Goal: Information Seeking & Learning: Understand process/instructions

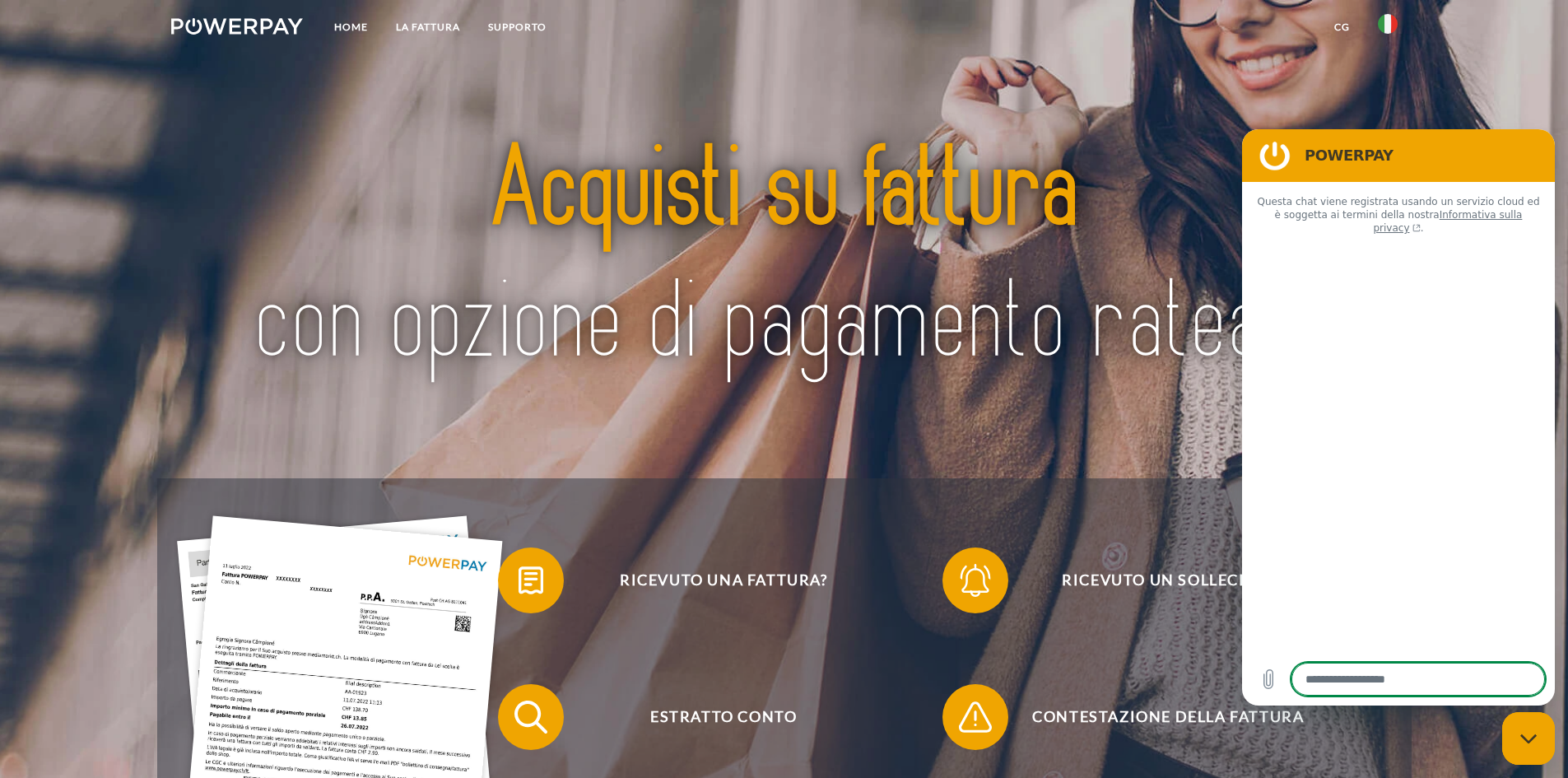
type textarea "*"
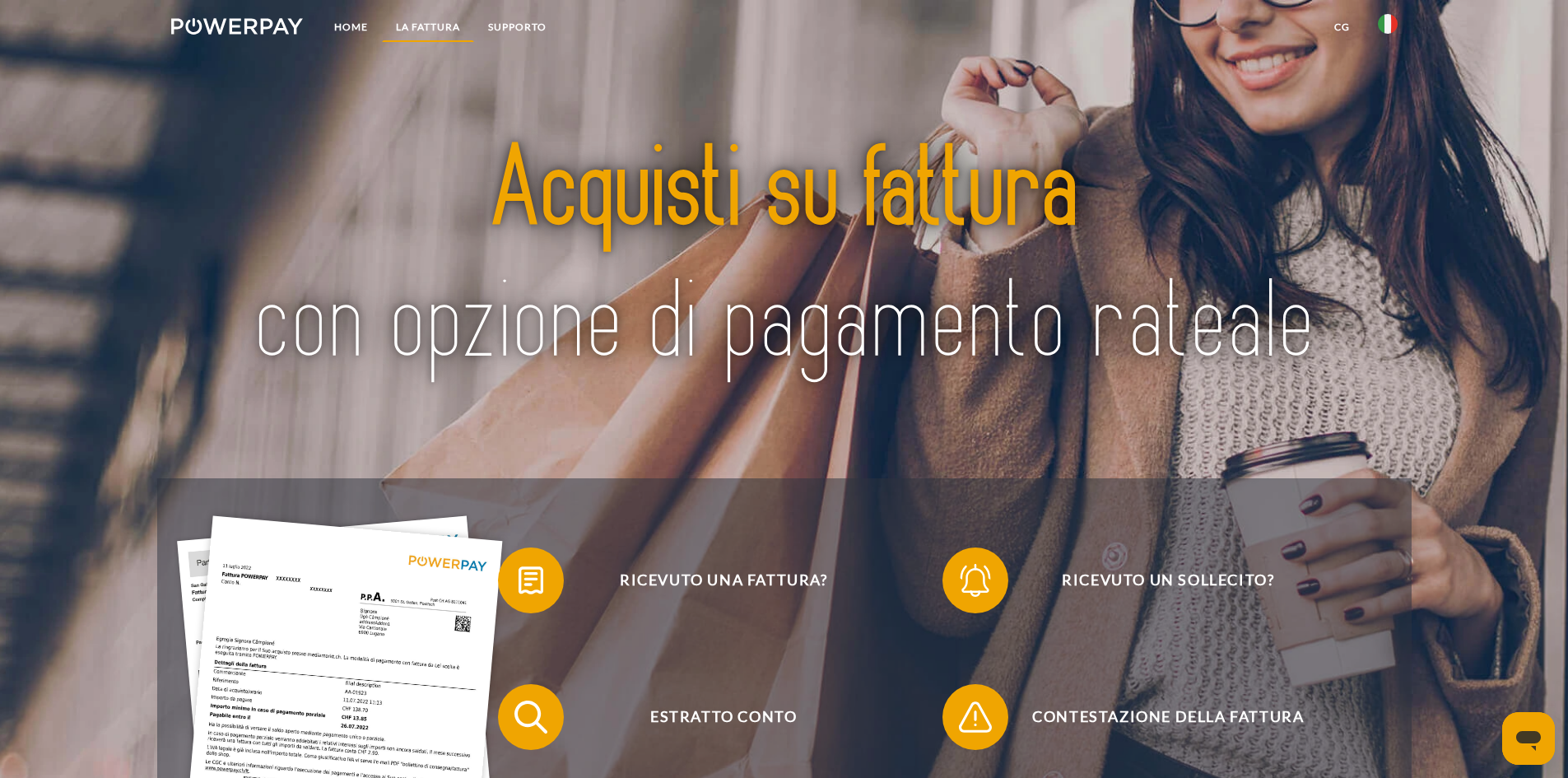
click at [413, 22] on link "LA FATTURA" at bounding box center [428, 27] width 92 height 30
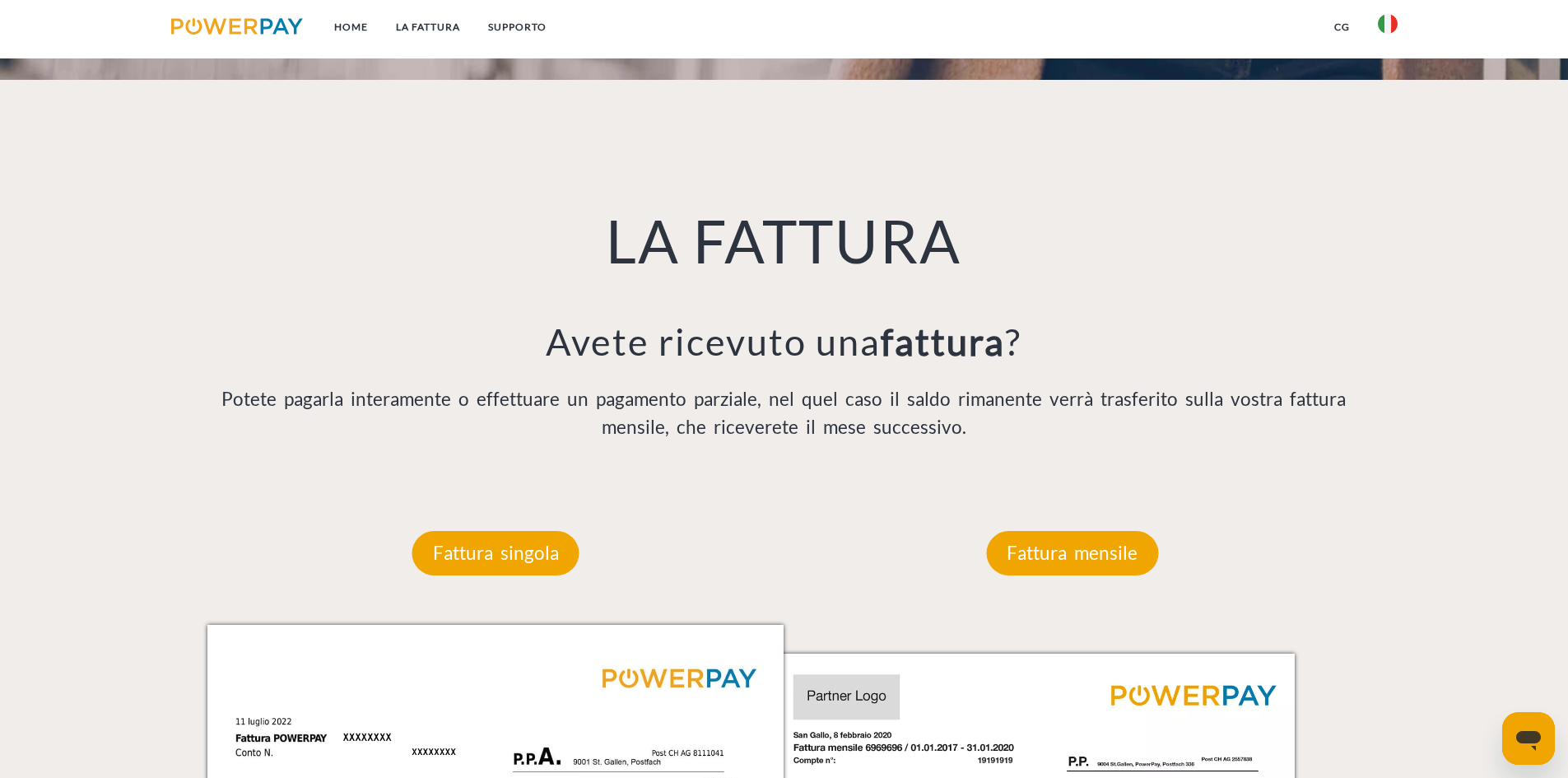
scroll to position [915, 0]
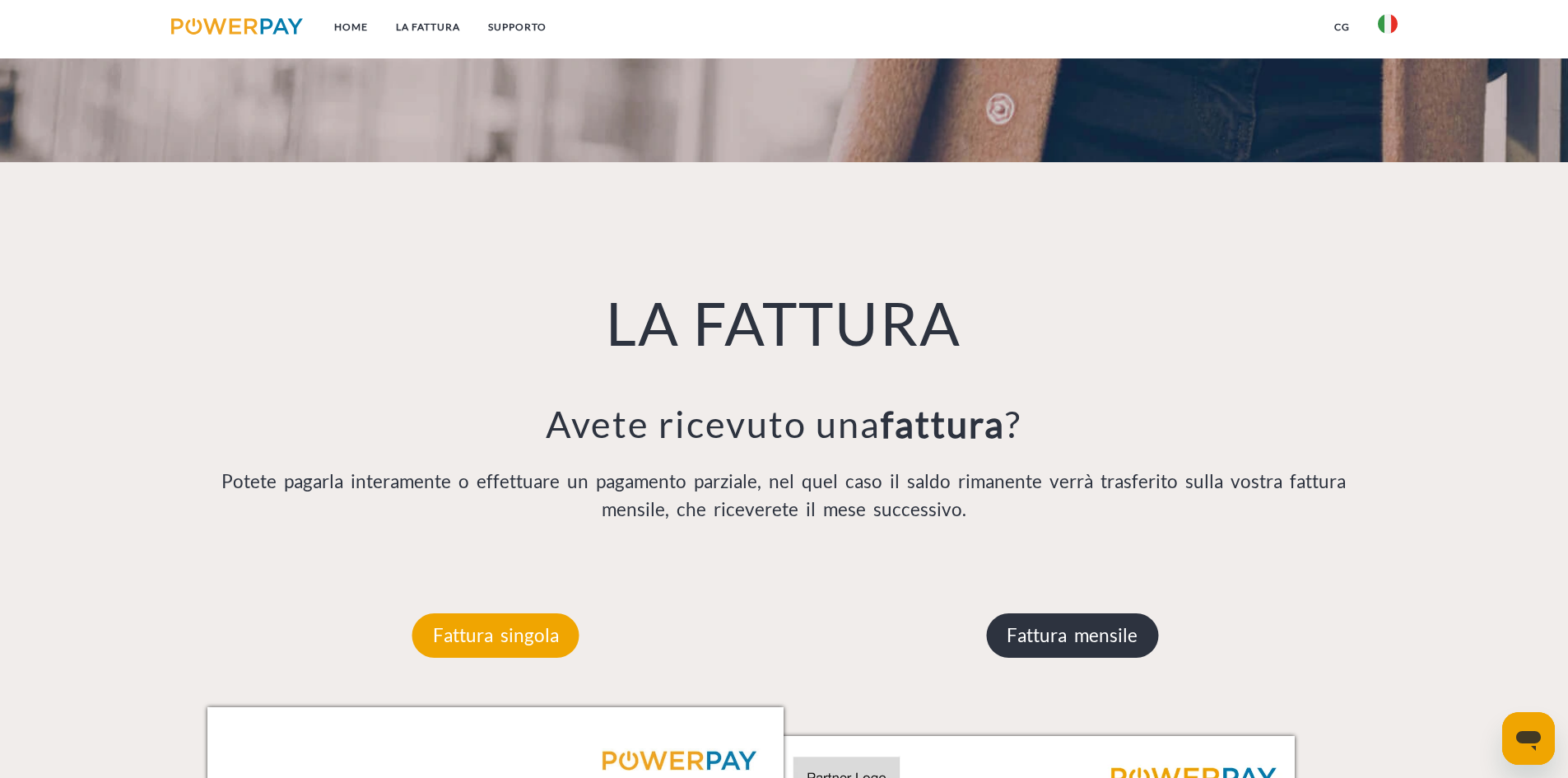
click at [1077, 623] on p "Fattura mensile" at bounding box center [1071, 636] width 172 height 45
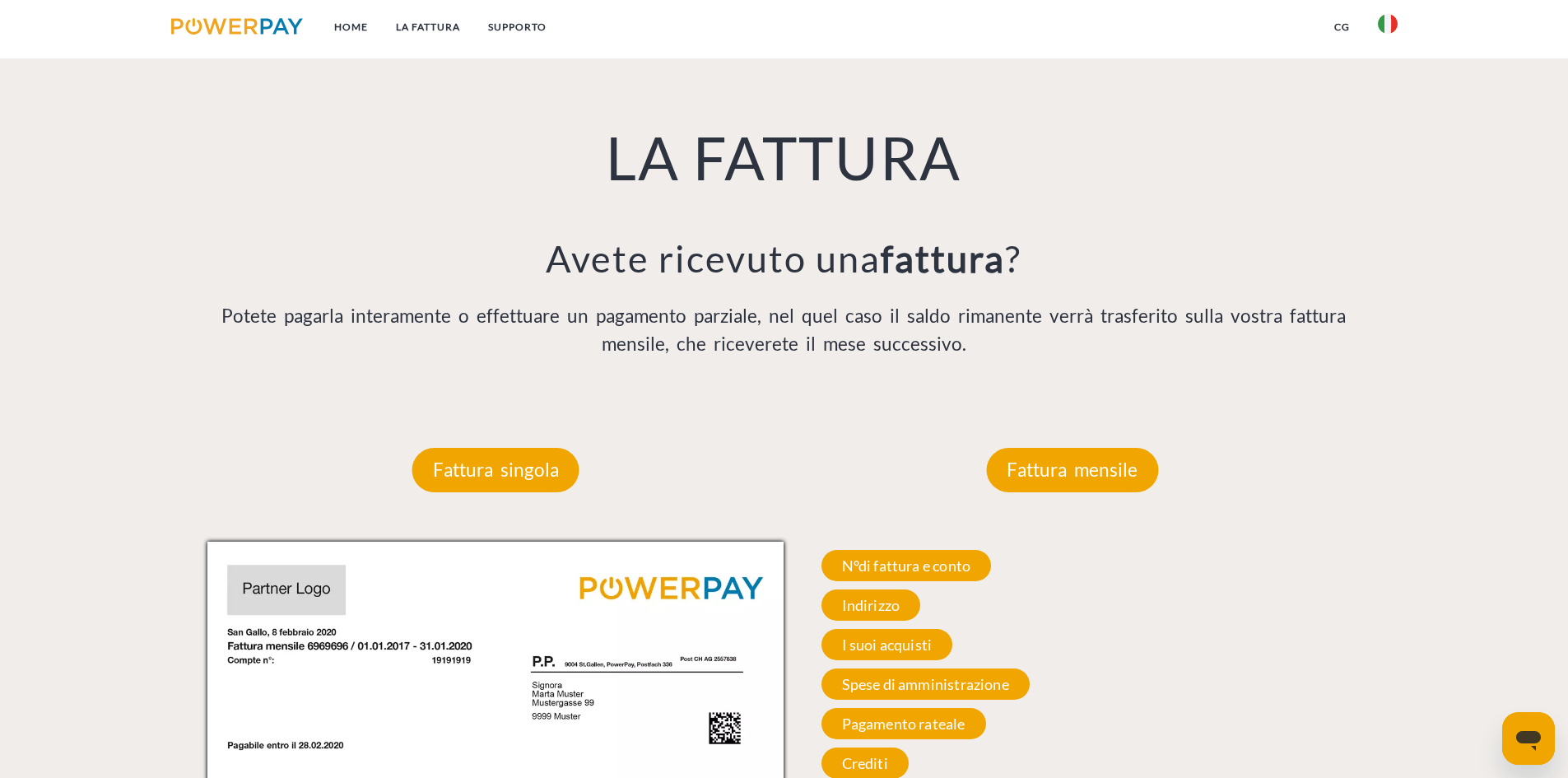
scroll to position [1080, 0]
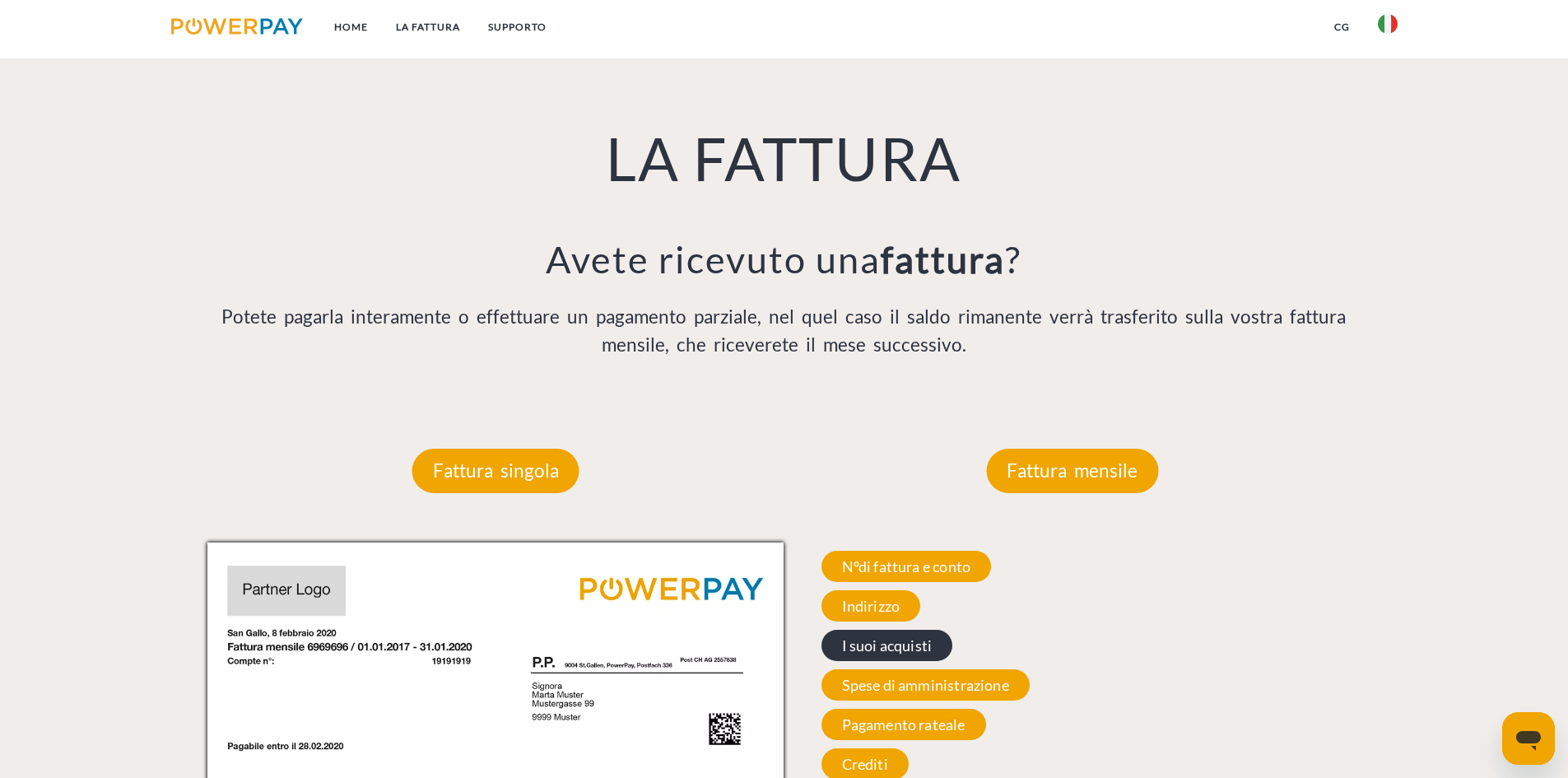
click at [890, 650] on span "I suoi acquisti" at bounding box center [887, 645] width 131 height 31
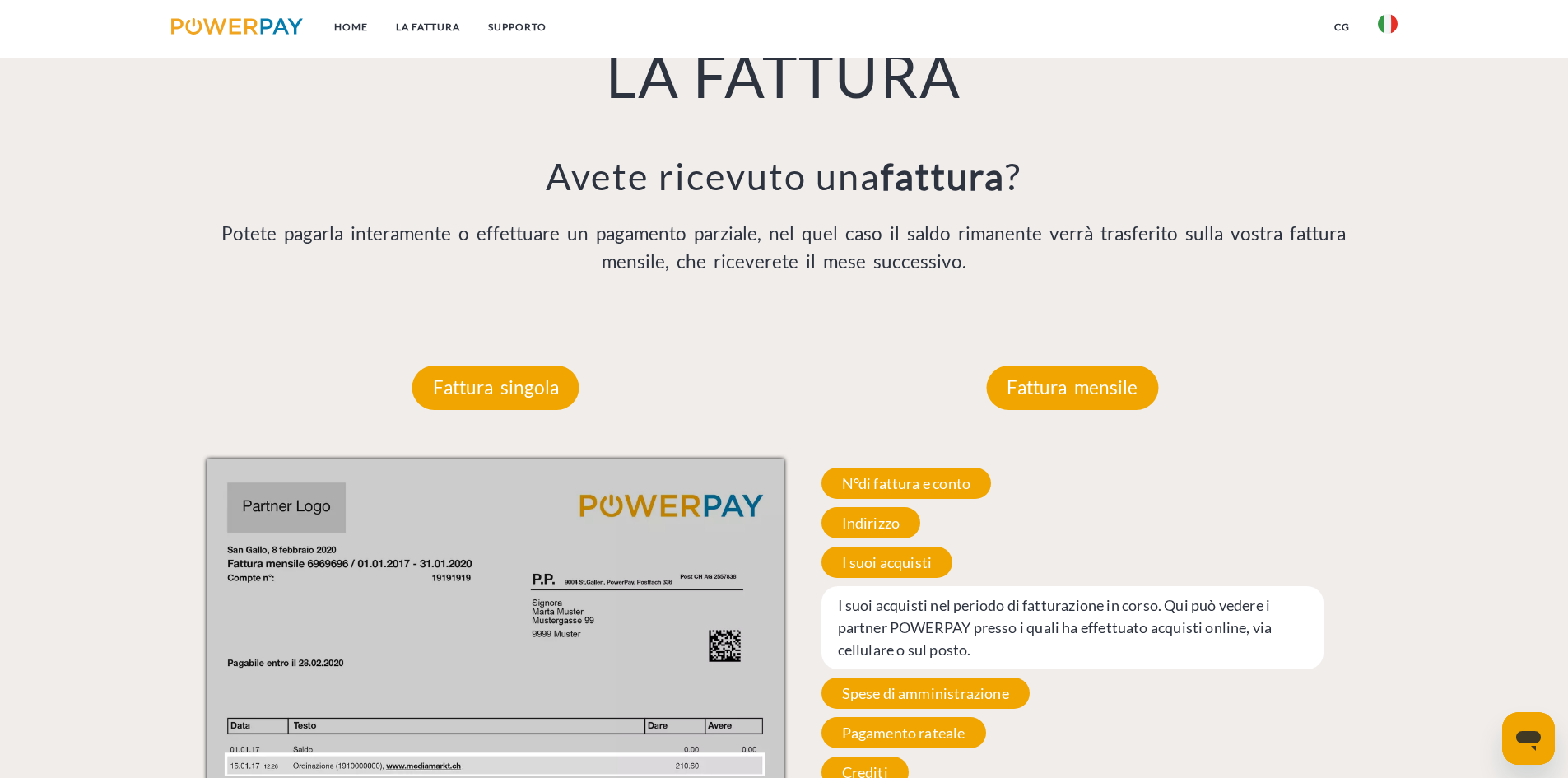
scroll to position [1163, 0]
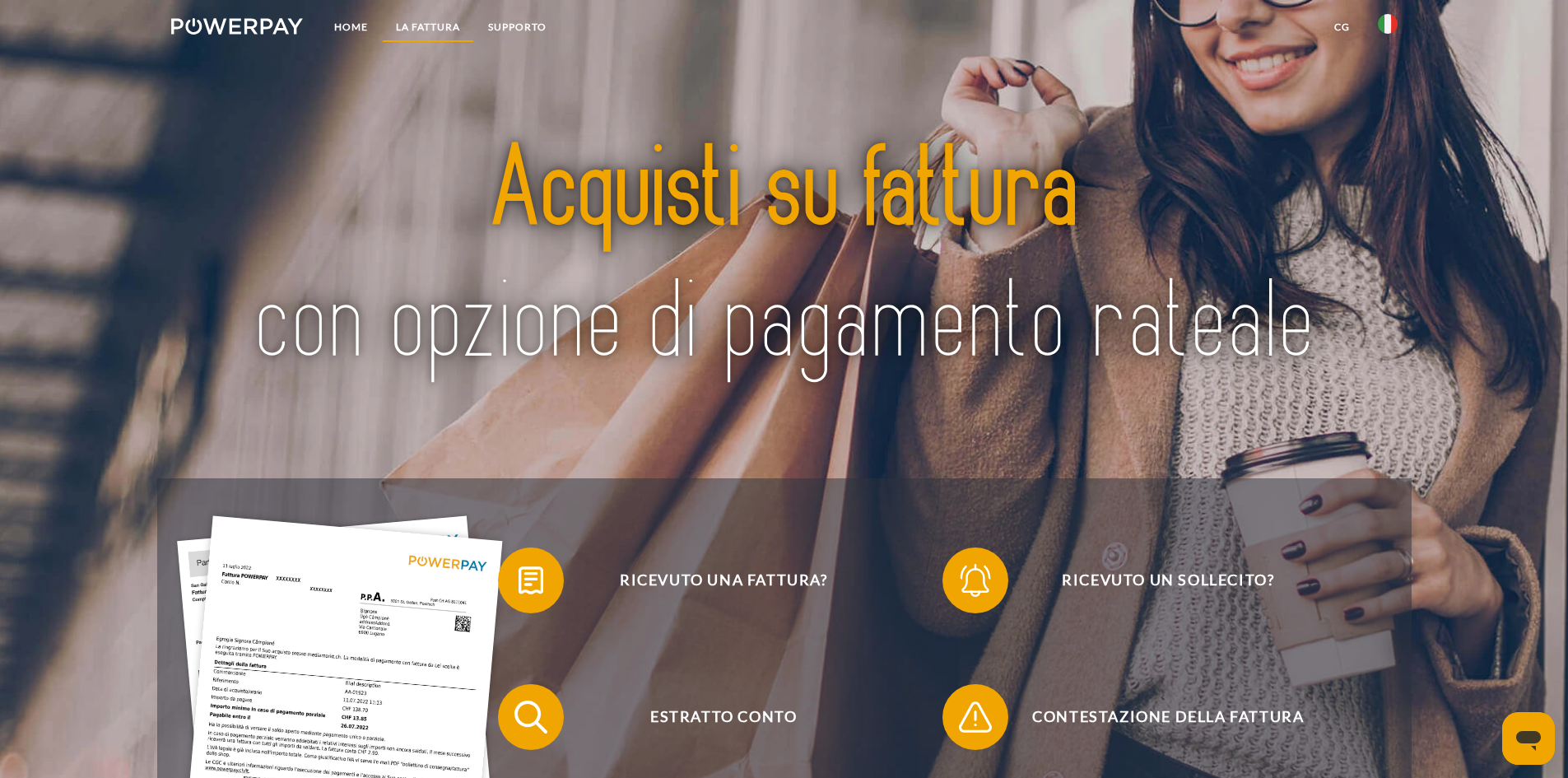
click at [441, 18] on link "LA FATTURA" at bounding box center [428, 27] width 92 height 30
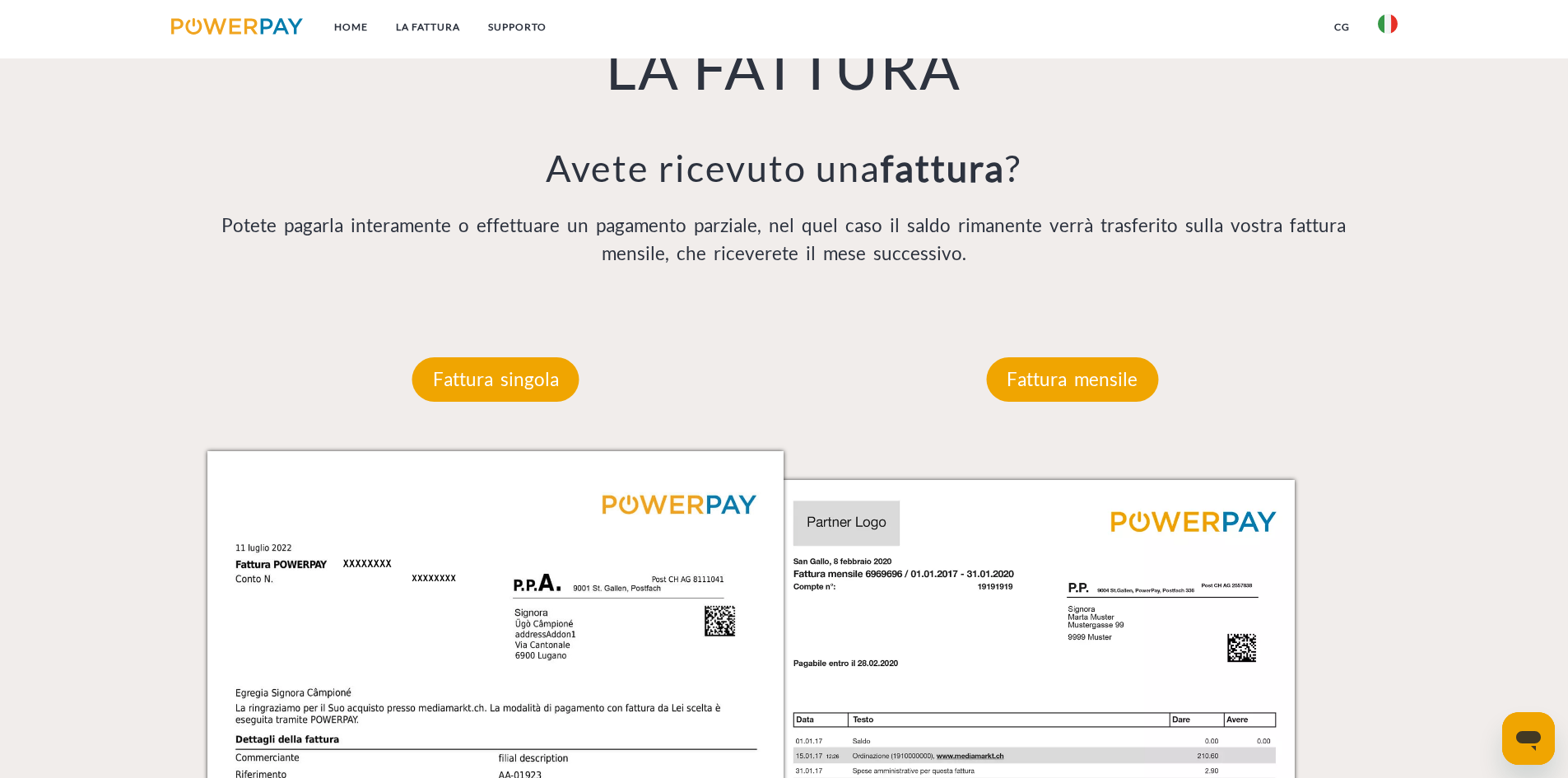
scroll to position [1245, 0]
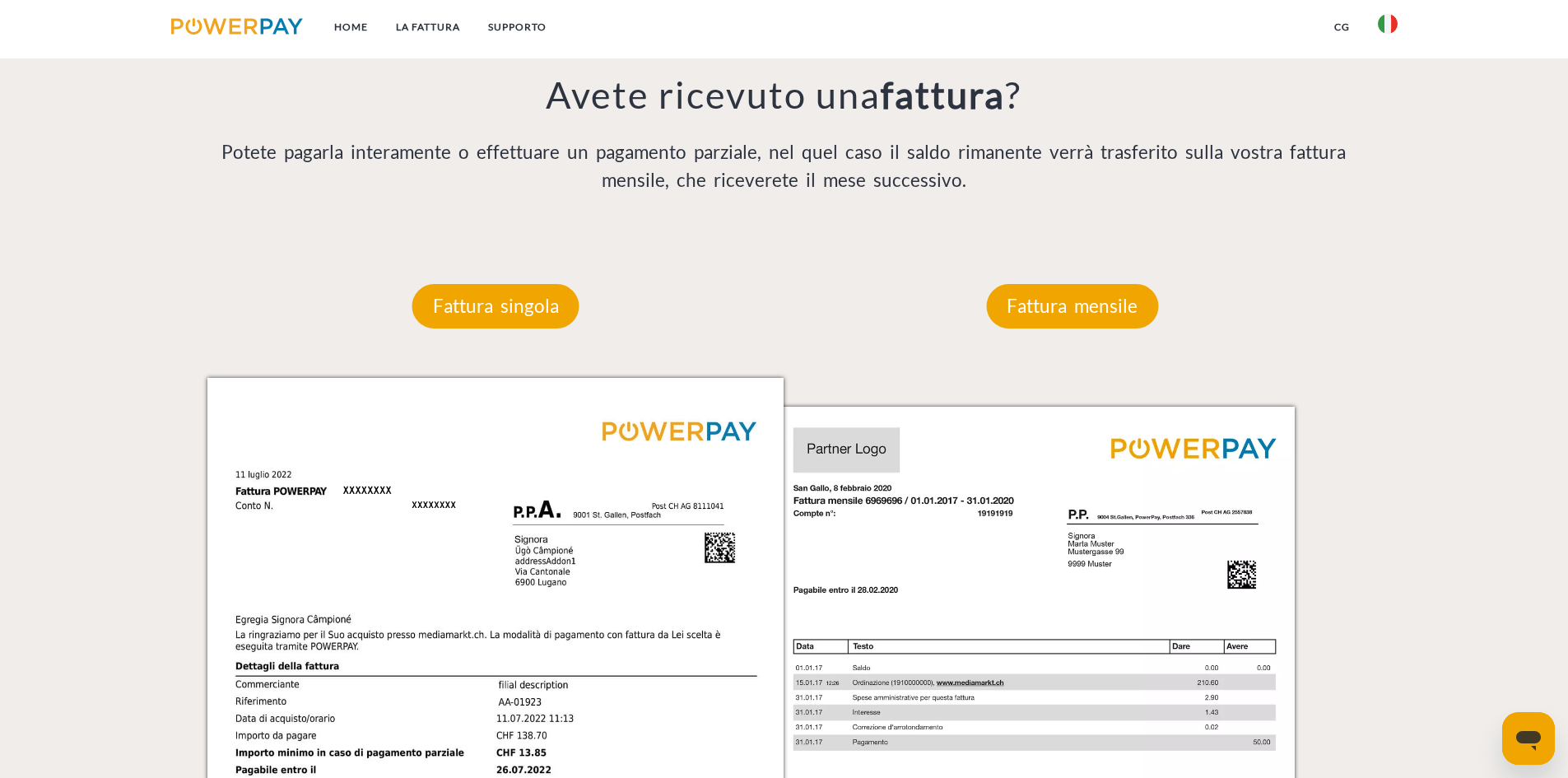
click at [1068, 285] on div "Fattura mensile" at bounding box center [1072, 306] width 270 height 143
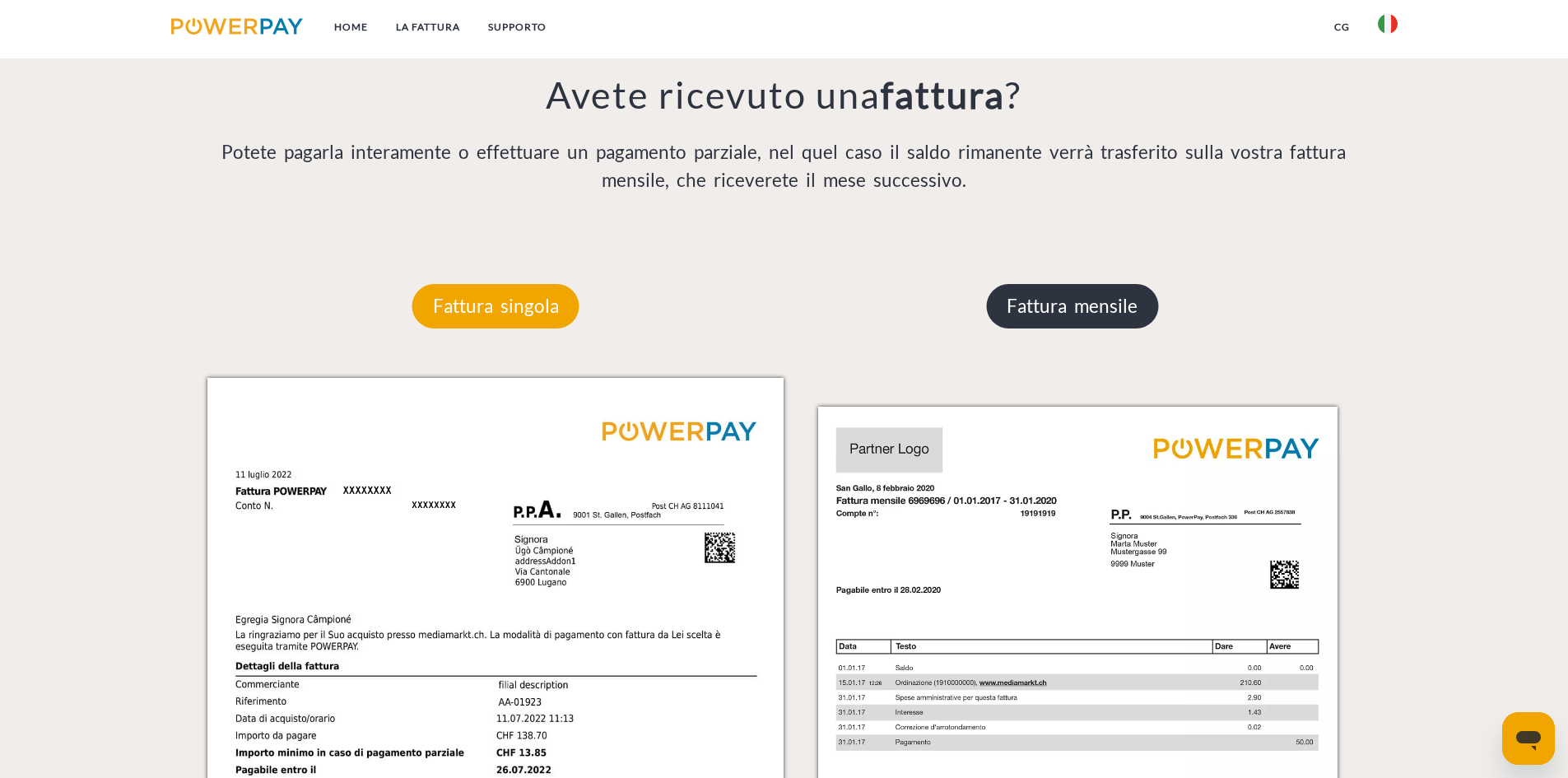
click at [1068, 298] on p "Fattura mensile" at bounding box center [1071, 306] width 172 height 45
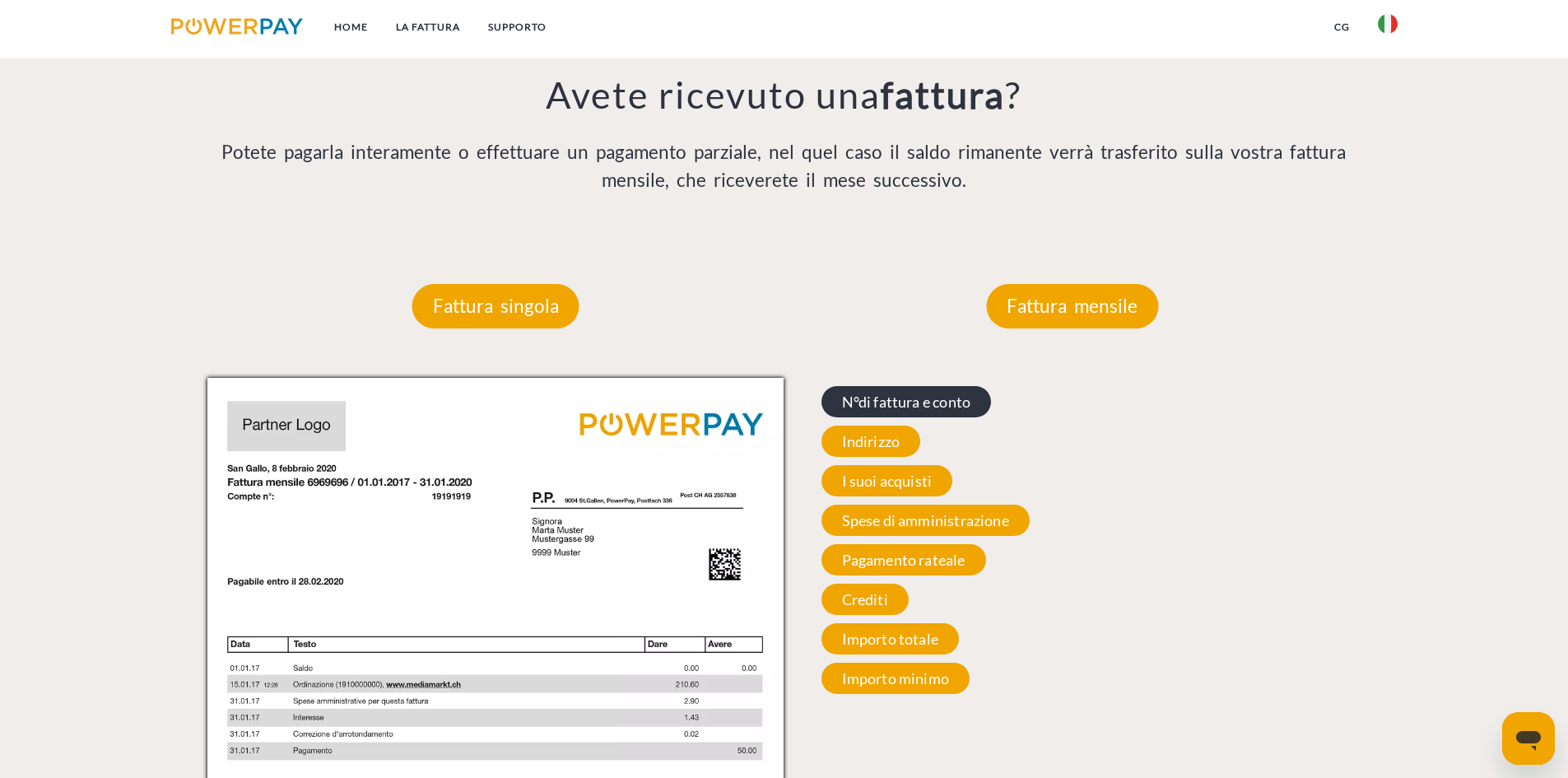
click at [958, 403] on span "N°di fattura e conto" at bounding box center [906, 401] width 170 height 31
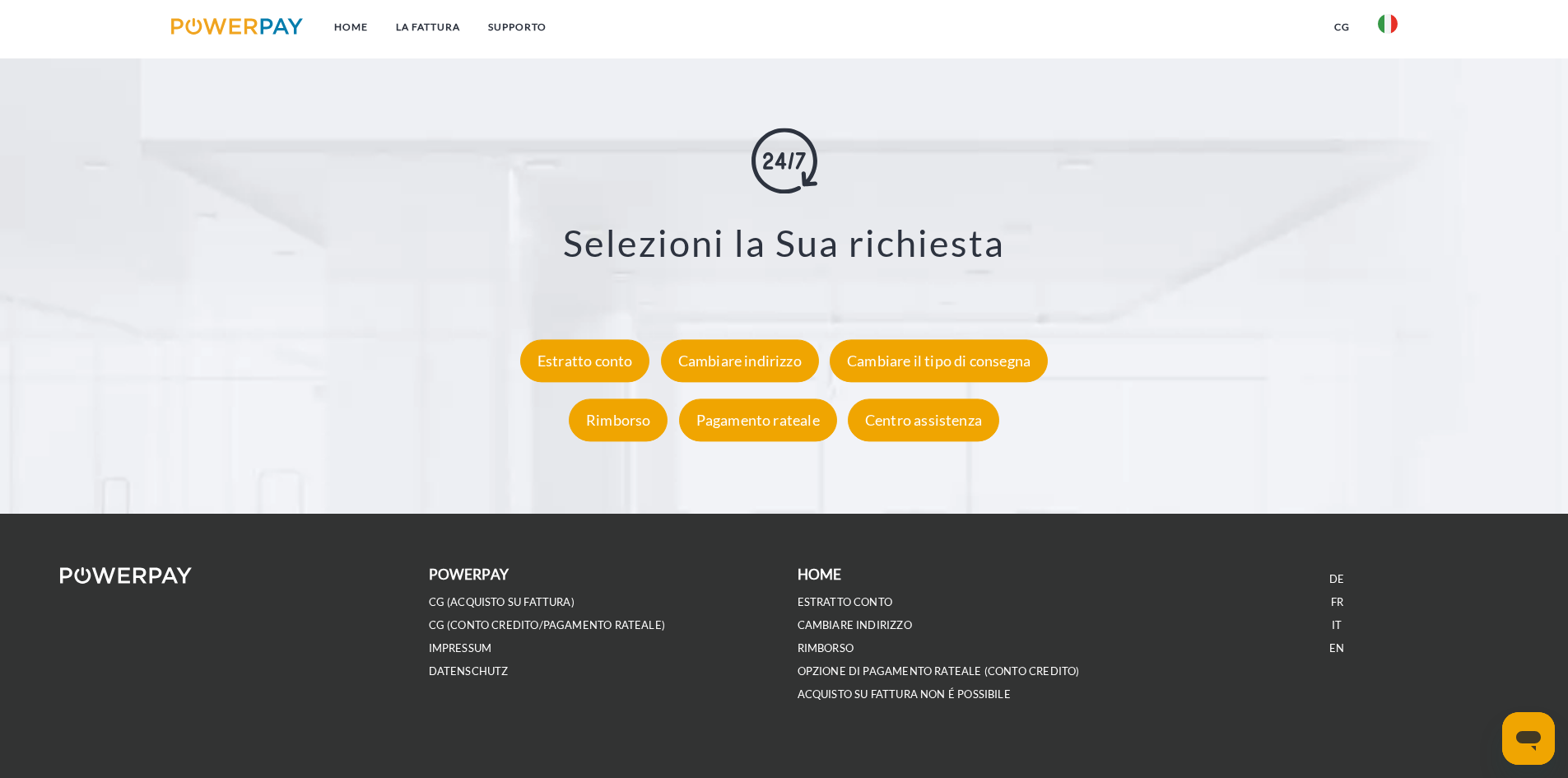
scroll to position [3004, 0]
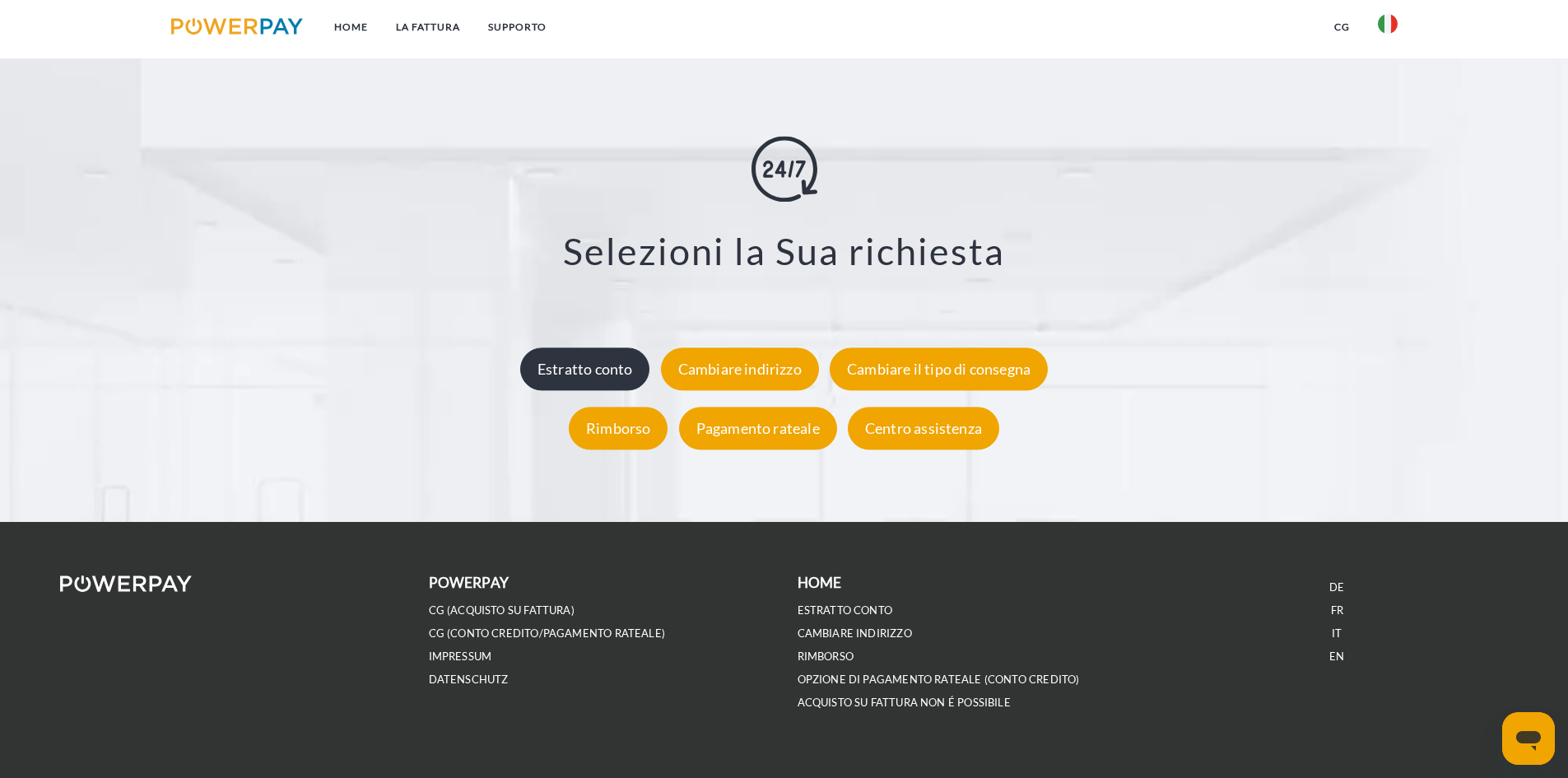
click at [622, 369] on div "Estratto conto" at bounding box center [585, 368] width 130 height 43
